Goal: Information Seeking & Learning: Learn about a topic

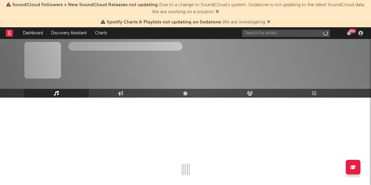
scroll to position [27, 0]
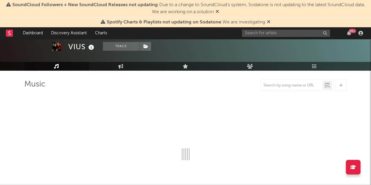
select select "6m"
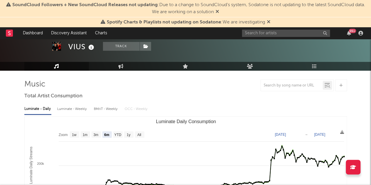
select select "6m"
click at [270, 23] on icon at bounding box center [269, 21] width 4 height 5
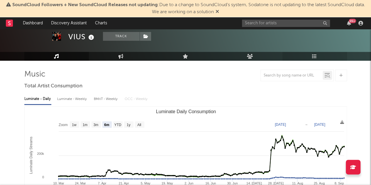
click at [316, 58] on icon at bounding box center [314, 56] width 5 height 5
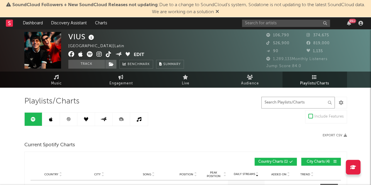
click at [281, 103] on input "text" at bounding box center [297, 103] width 73 height 12
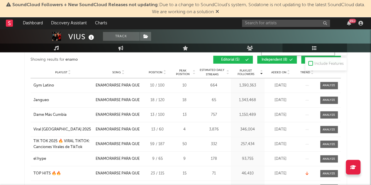
scroll to position [440, 0]
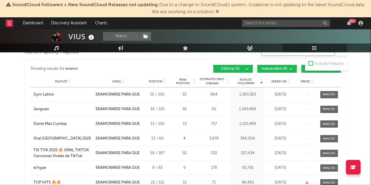
type input "enamo"
click at [275, 68] on span "Independent ( 8 )" at bounding box center [274, 69] width 27 height 4
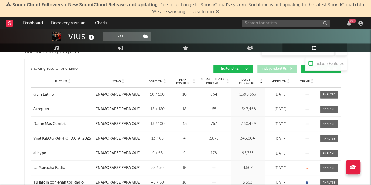
click at [303, 68] on button "Algorithmic ( 18 )" at bounding box center [321, 69] width 40 height 8
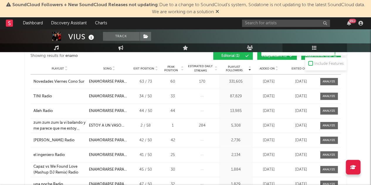
scroll to position [821, 0]
